Goal: Transaction & Acquisition: Download file/media

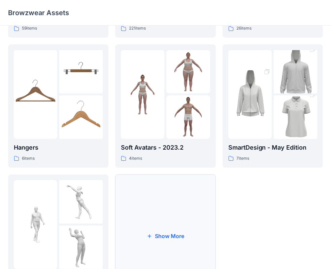
scroll to position [167, 0]
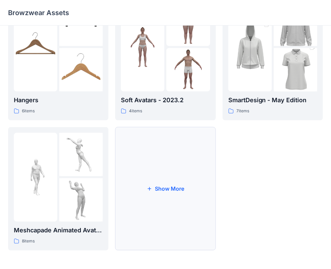
click at [151, 168] on button "Show More" at bounding box center [165, 188] width 100 height 123
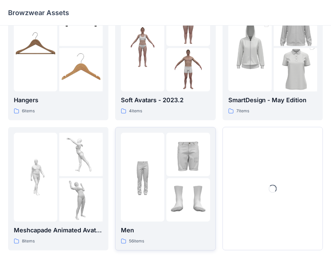
click at [151, 207] on div at bounding box center [142, 177] width 43 height 89
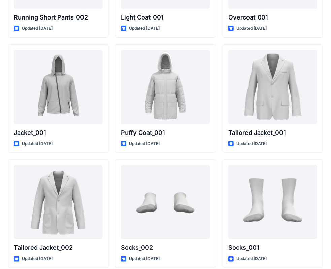
scroll to position [1833, 0]
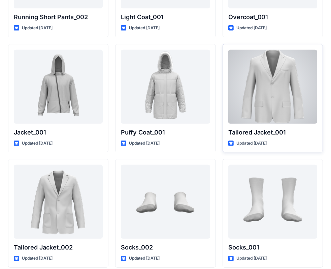
click at [279, 94] on div at bounding box center [272, 87] width 89 height 74
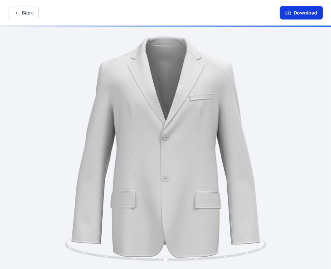
click at [302, 13] on button "Download" at bounding box center [300, 12] width 43 height 13
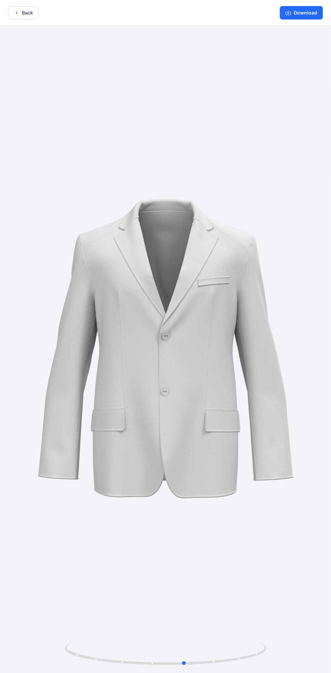
click at [257, 101] on div at bounding box center [165, 350] width 331 height 648
drag, startPoint x: 222, startPoint y: 194, endPoint x: 234, endPoint y: 97, distance: 97.2
click at [237, 90] on div at bounding box center [165, 350] width 331 height 648
